Goal: Navigation & Orientation: Find specific page/section

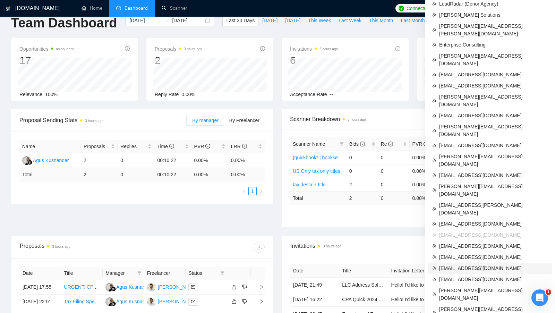
scroll to position [224, 0]
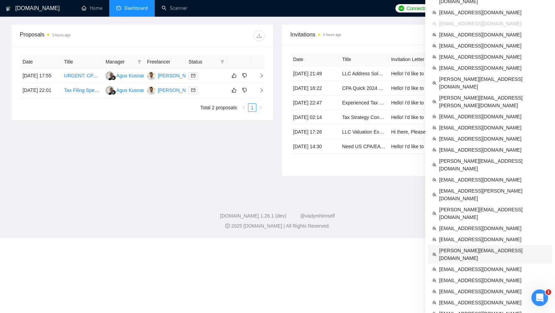
click at [477, 247] on span "[PERSON_NAME][EMAIL_ADDRESS][DOMAIN_NAME]" at bounding box center [493, 254] width 109 height 15
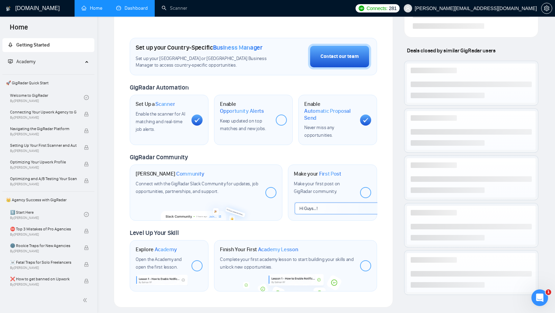
click at [138, 11] on link "Dashboard" at bounding box center [132, 8] width 32 height 6
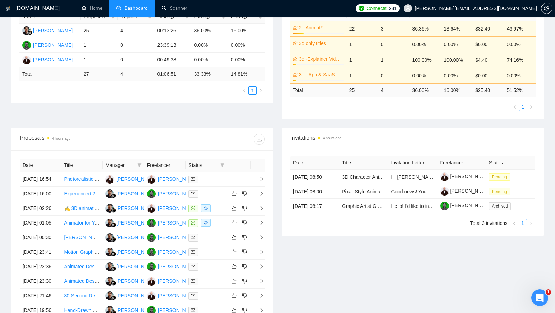
scroll to position [143, 0]
click at [216, 212] on div at bounding box center [206, 208] width 36 height 8
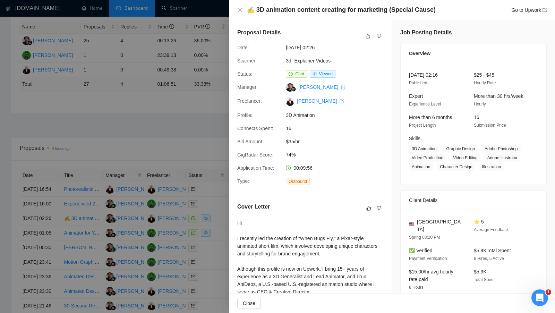
scroll to position [133, 0]
